Goal: Transaction & Acquisition: Purchase product/service

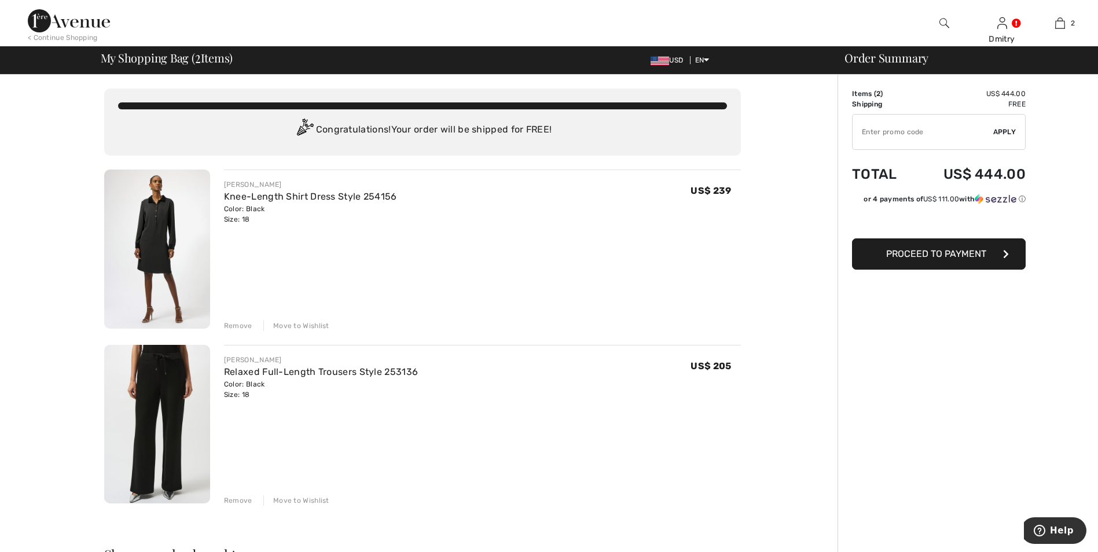
click at [933, 255] on span "Proceed to Payment" at bounding box center [936, 253] width 100 height 11
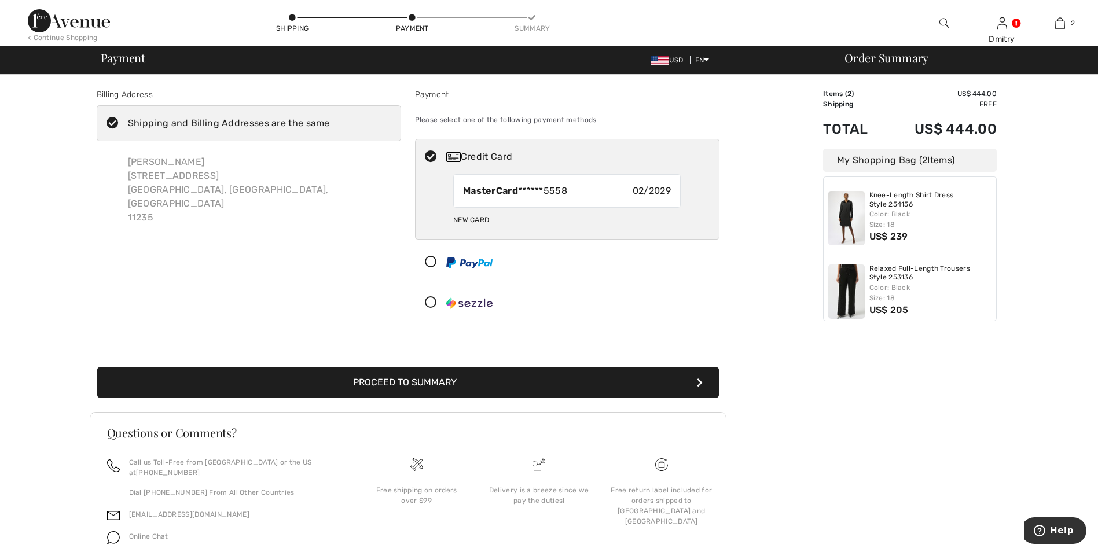
click at [502, 384] on button "Proceed to Summary" at bounding box center [408, 382] width 623 height 31
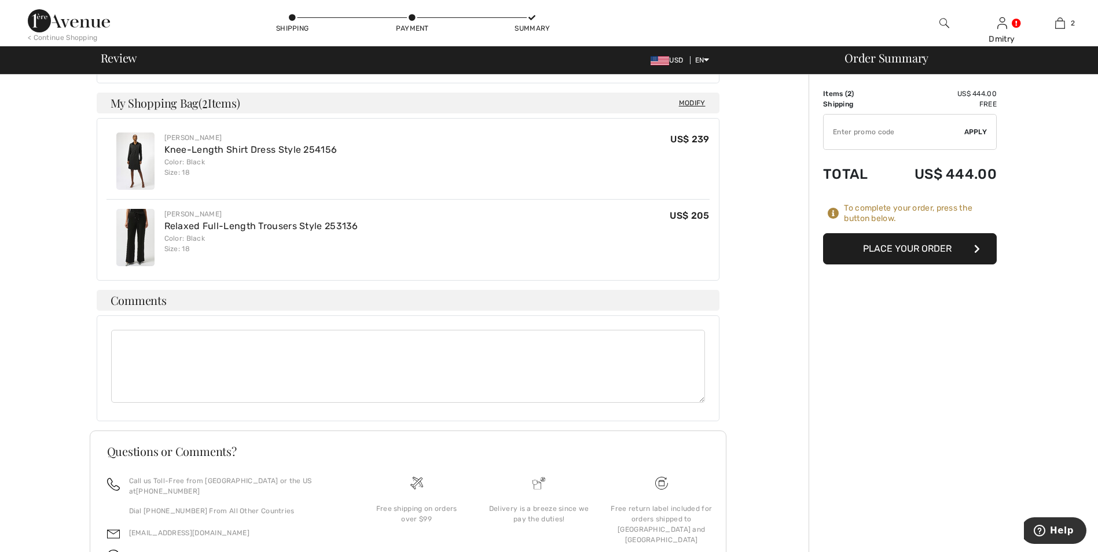
scroll to position [579, 0]
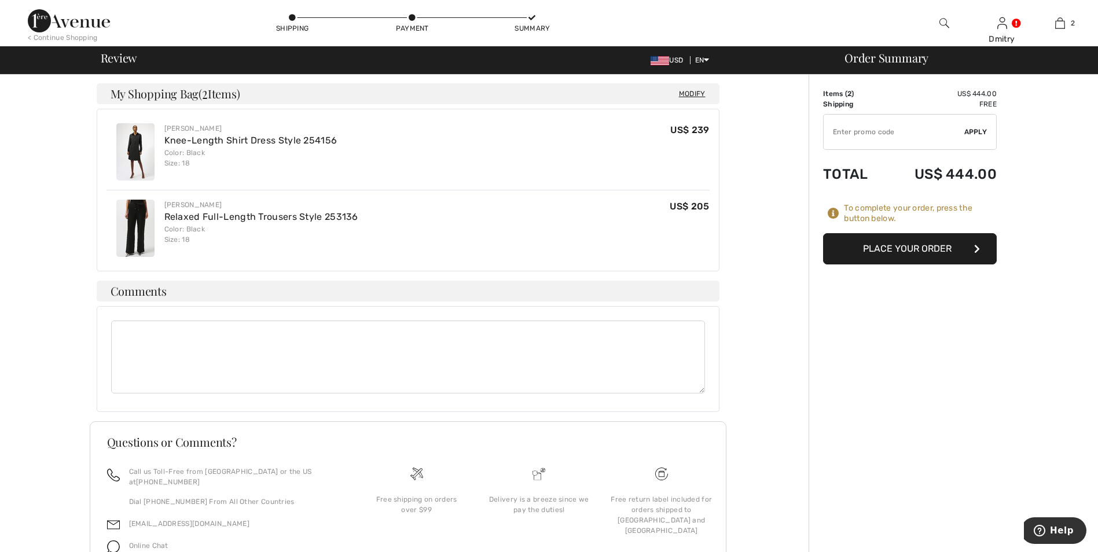
click at [939, 251] on button "Place Your Order" at bounding box center [910, 248] width 174 height 31
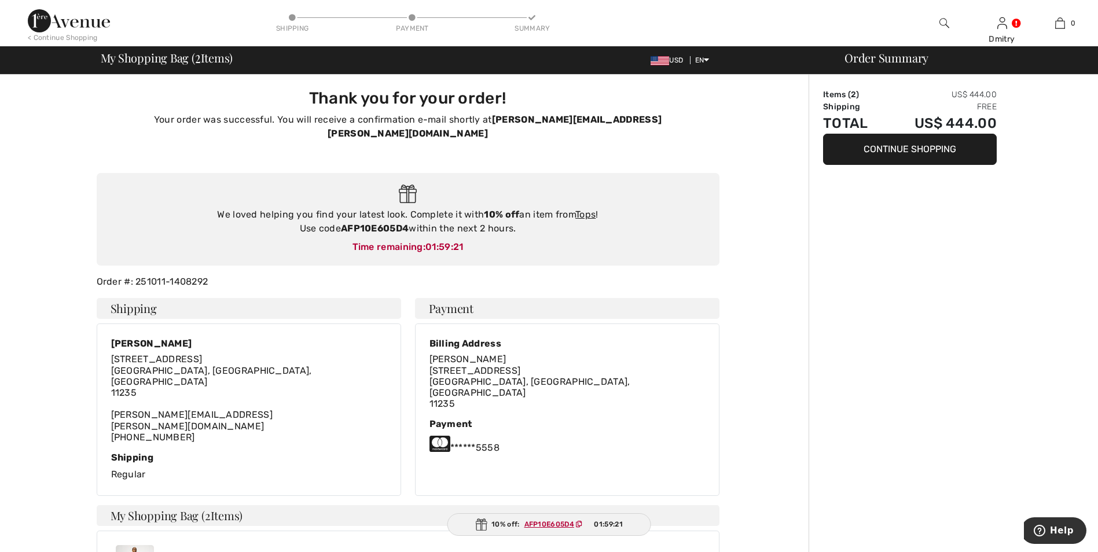
scroll to position [289, 0]
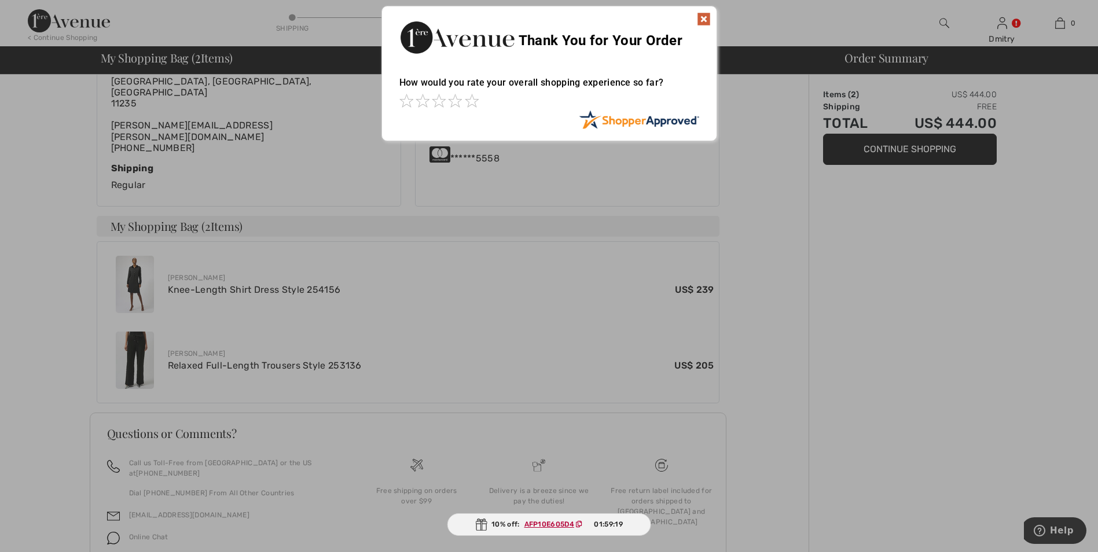
click at [701, 18] on img at bounding box center [704, 19] width 14 height 14
